Goal: Check status: Check status

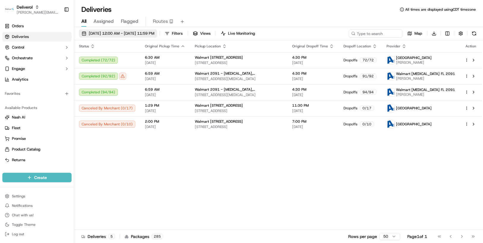
click at [154, 33] on span "[DATE] 12:00 AM - [DATE] 11:59 PM" at bounding box center [122, 33] width 66 height 5
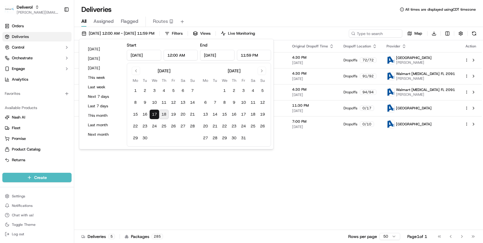
click at [166, 115] on button "18" at bounding box center [163, 114] width 9 height 9
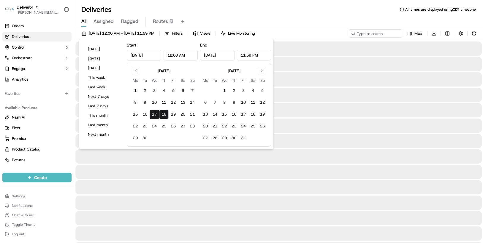
click at [155, 116] on button "17" at bounding box center [154, 114] width 9 height 9
click at [163, 115] on button "18" at bounding box center [163, 114] width 9 height 9
type input "[DATE]"
click at [163, 115] on button "18" at bounding box center [163, 114] width 9 height 9
type input "[DATE]"
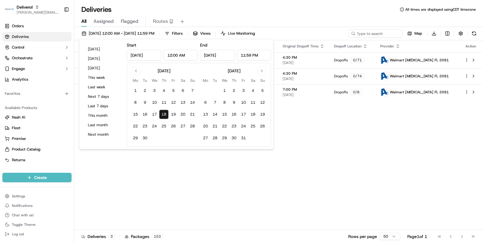
click at [219, 187] on div "Status Original Pickup Time Pickup Location Original Dropoff Time Dropoff Locat…" at bounding box center [277, 135] width 407 height 190
